Goal: Check status: Check status

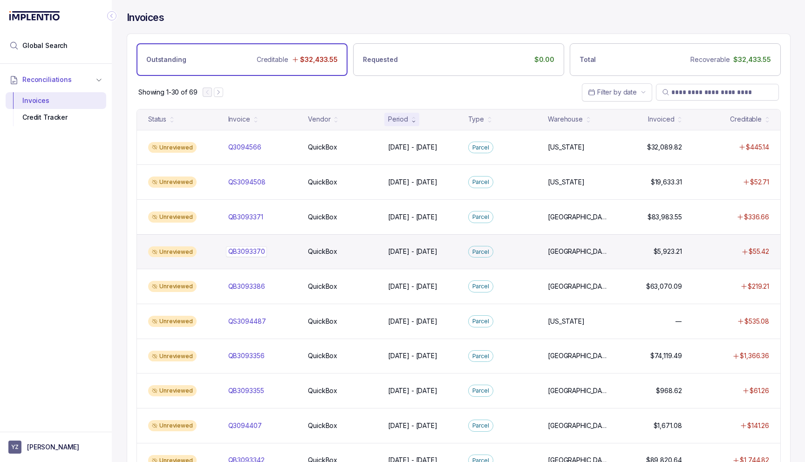
click at [255, 250] on p "QB3093370" at bounding box center [246, 252] width 41 height 10
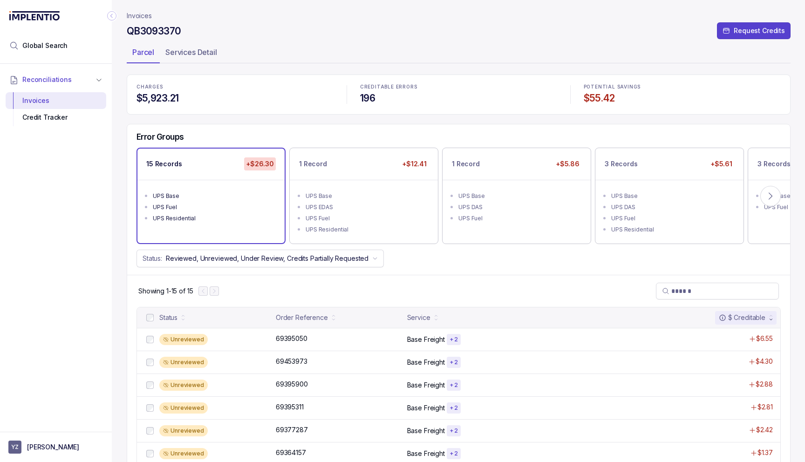
click at [159, 29] on h4 "QB3093370" at bounding box center [154, 31] width 54 height 13
copy h4 "QB3093370"
click at [144, 14] on p "Invoices" at bounding box center [139, 15] width 25 height 9
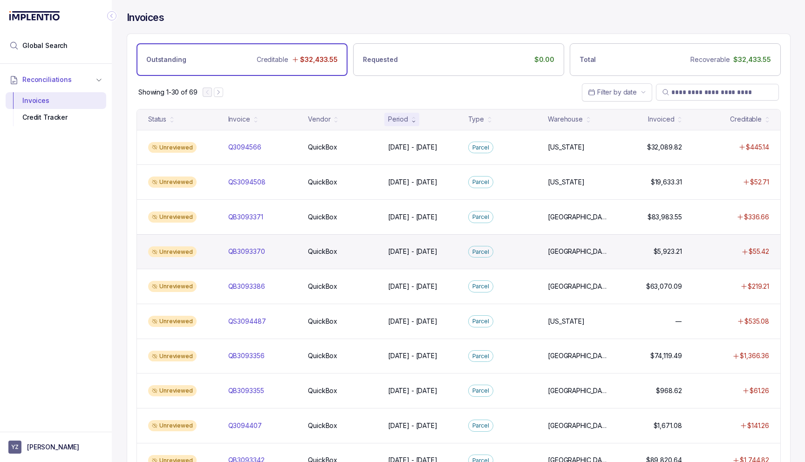
scroll to position [23, 0]
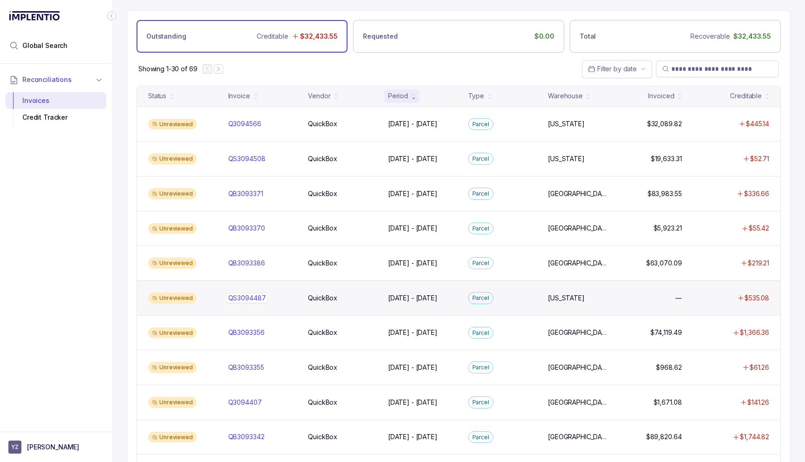
click at [257, 298] on p "QS3094487" at bounding box center [247, 298] width 42 height 10
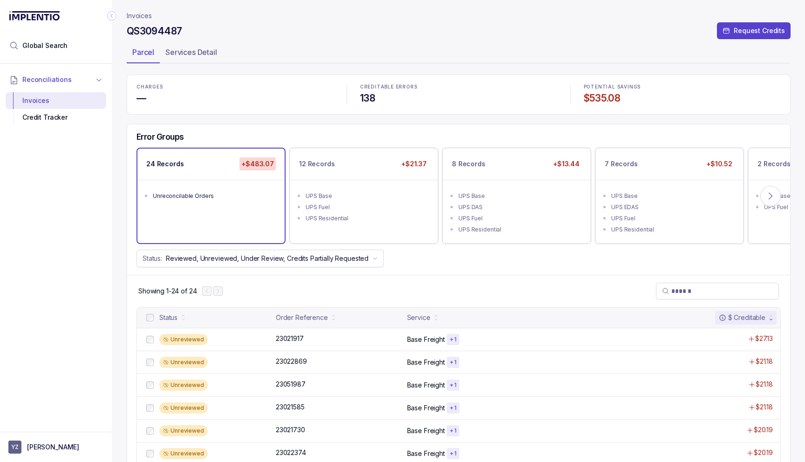
click at [162, 31] on h4 "QS3094487" at bounding box center [154, 31] width 55 height 13
copy h4 "QS3094487"
